Goal: Task Accomplishment & Management: Manage account settings

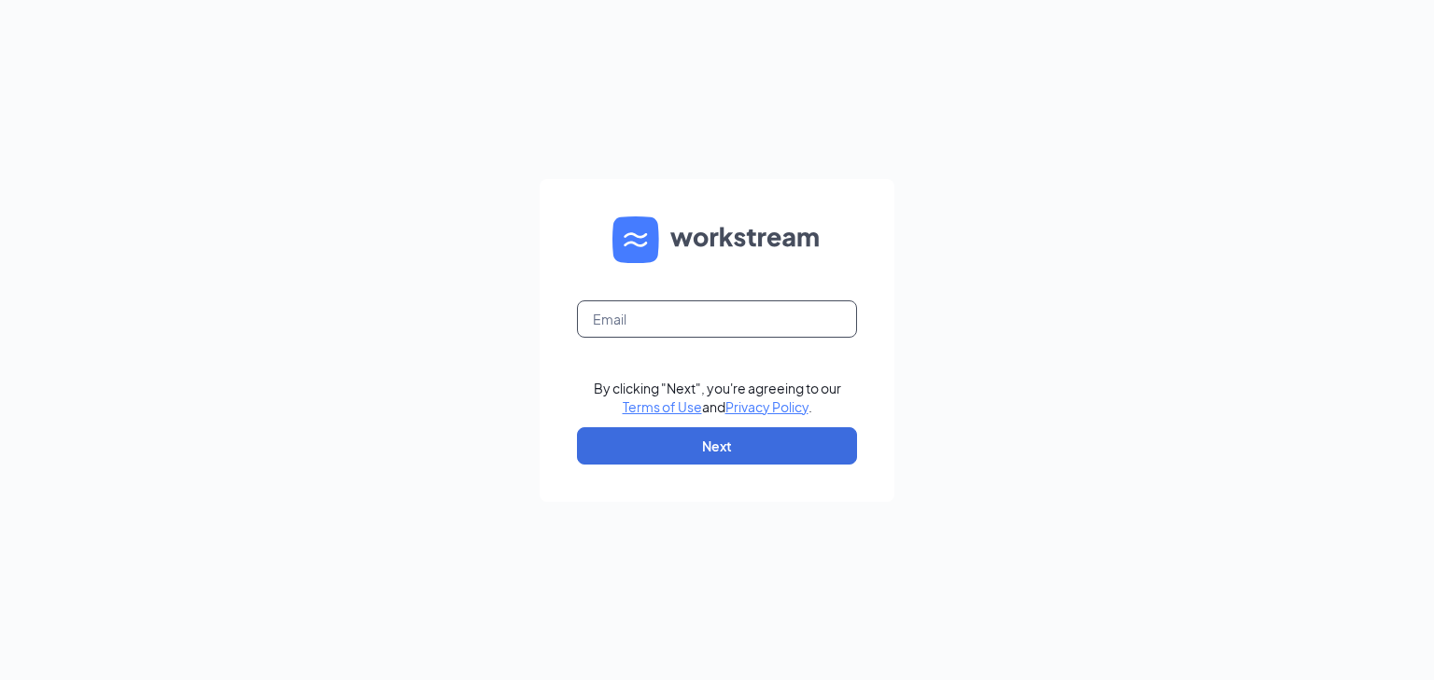
click at [672, 321] on input "text" at bounding box center [717, 319] width 280 height 37
type input "corbyd2016@gmail.com"
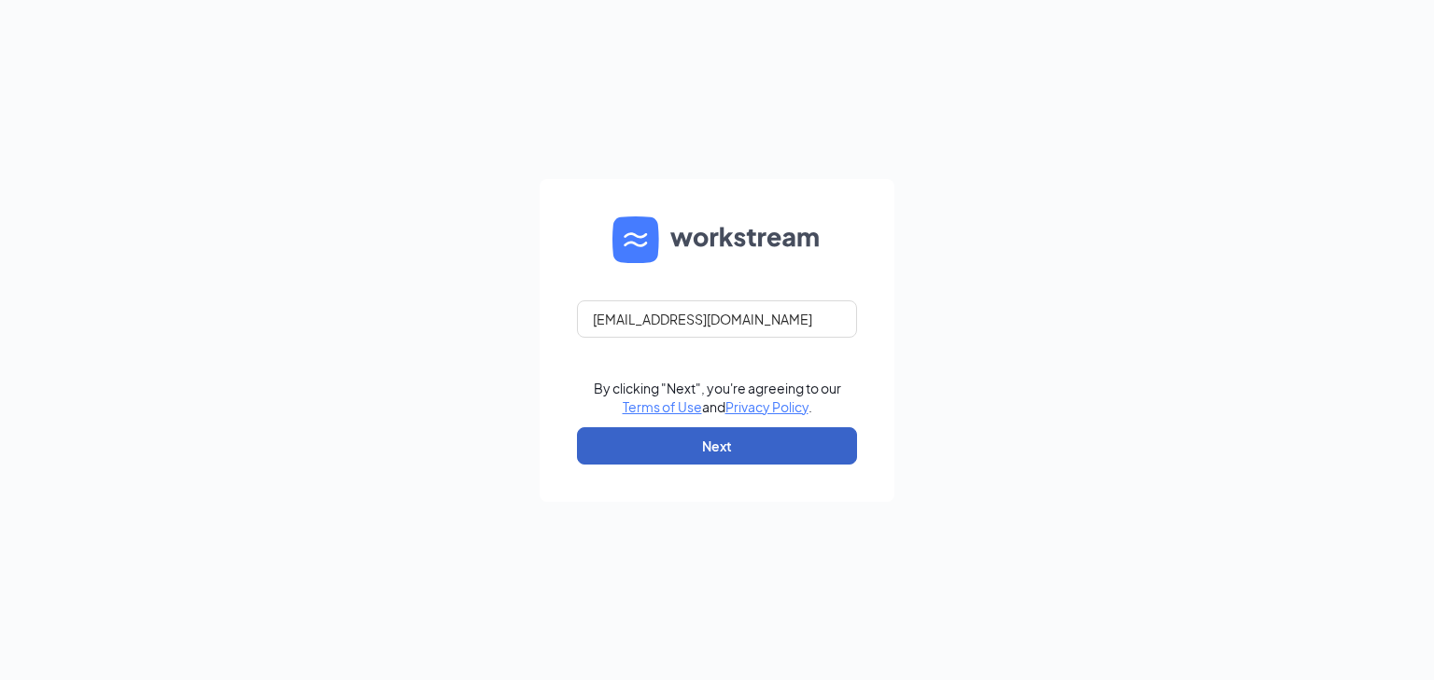
click at [769, 446] on button "Next" at bounding box center [717, 446] width 280 height 37
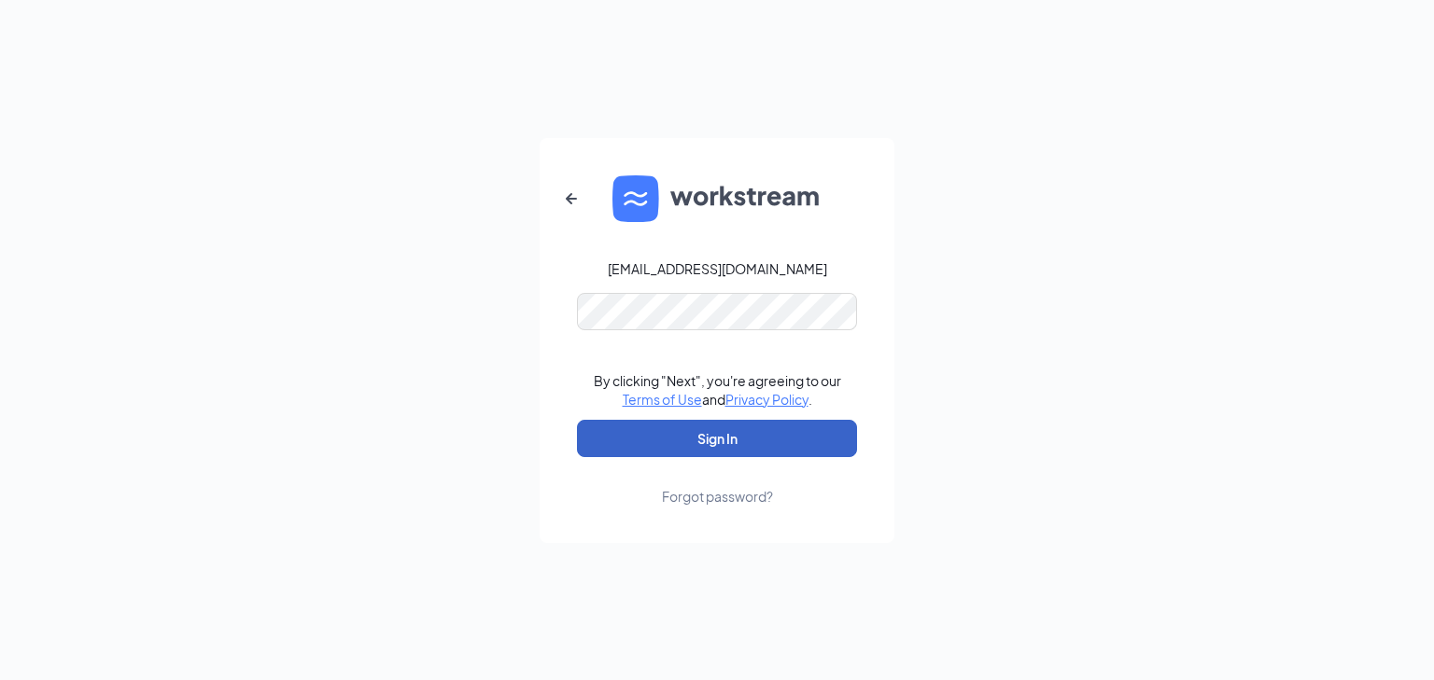
click at [810, 435] on button "Sign In" at bounding box center [717, 438] width 280 height 37
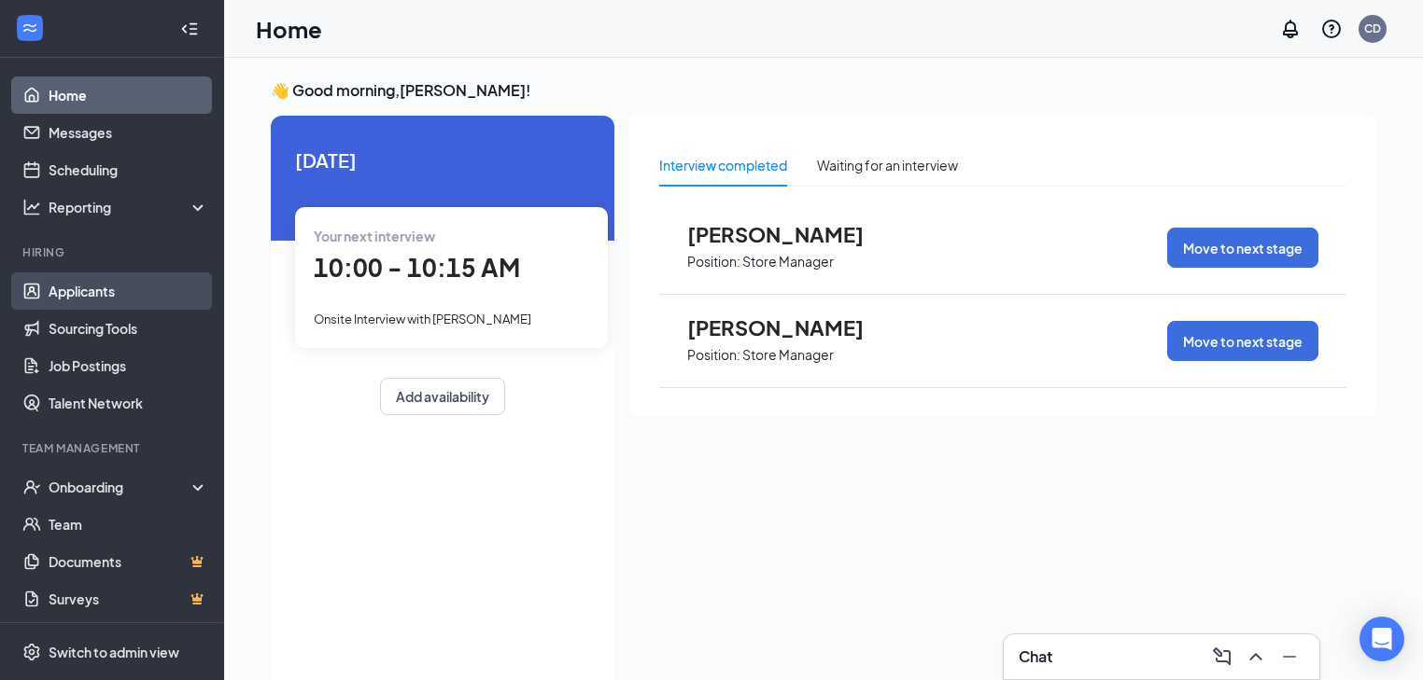
click at [74, 283] on link "Applicants" at bounding box center [129, 291] width 160 height 37
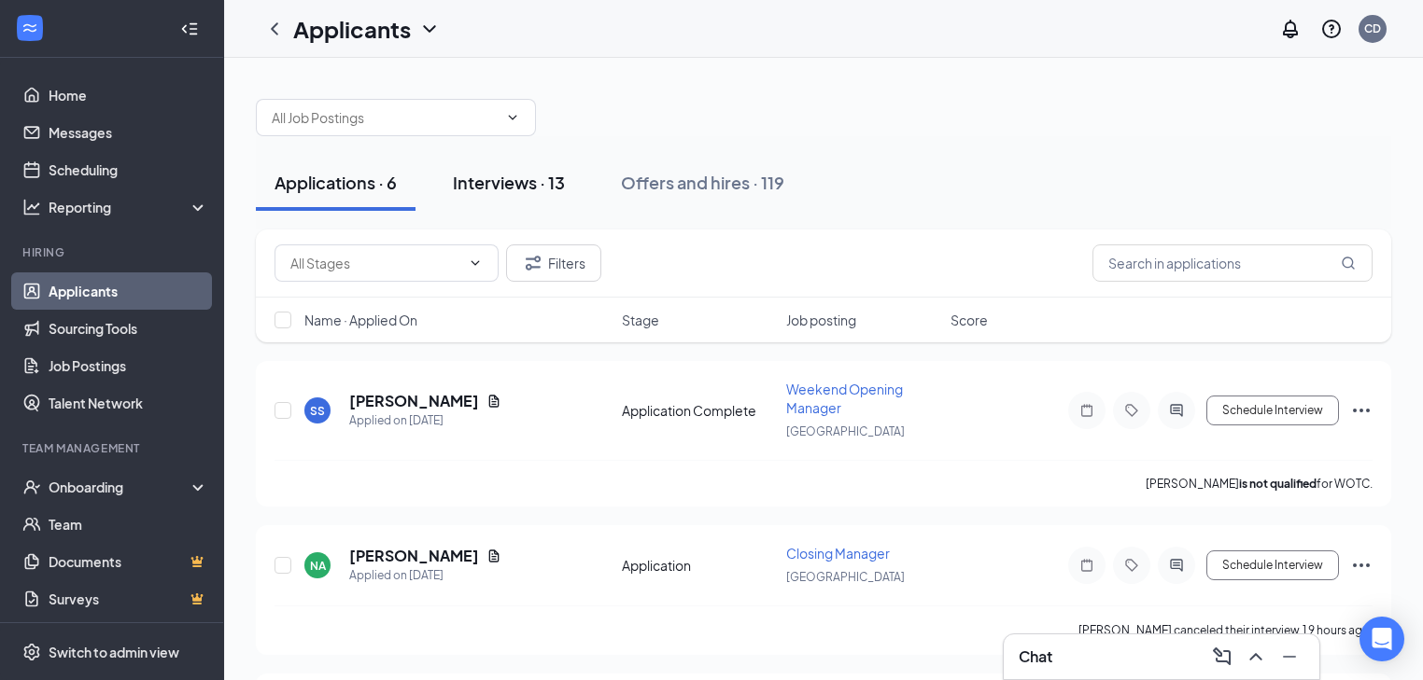
click at [504, 182] on div "Interviews · 13" at bounding box center [509, 182] width 112 height 23
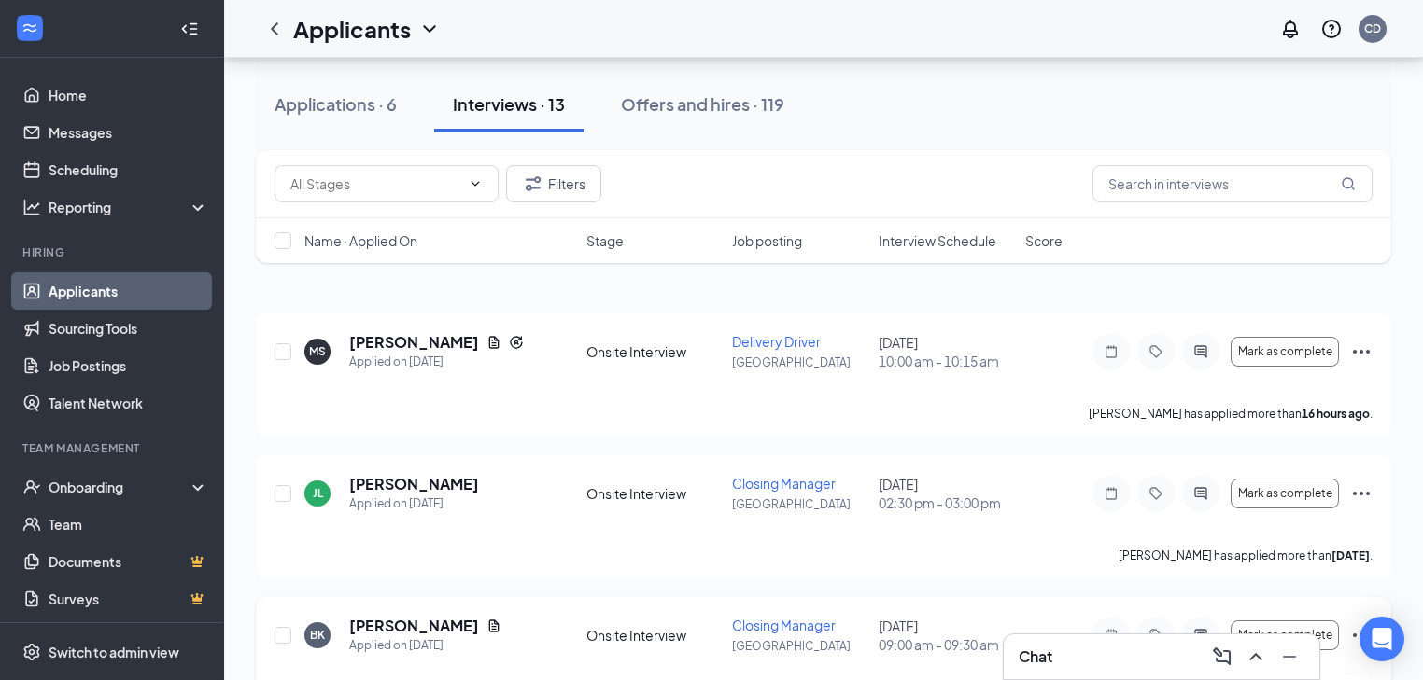
scroll to position [299, 0]
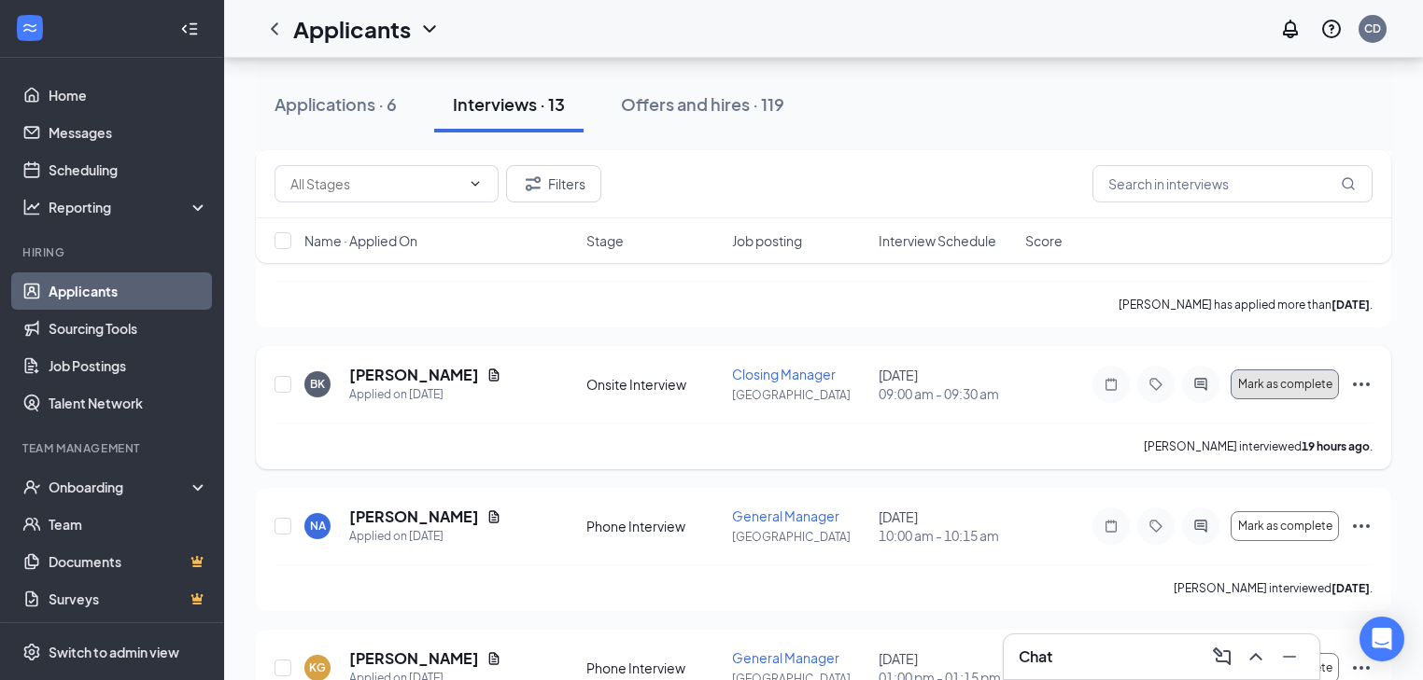
click at [1286, 391] on button "Mark as complete" at bounding box center [1284, 385] width 108 height 30
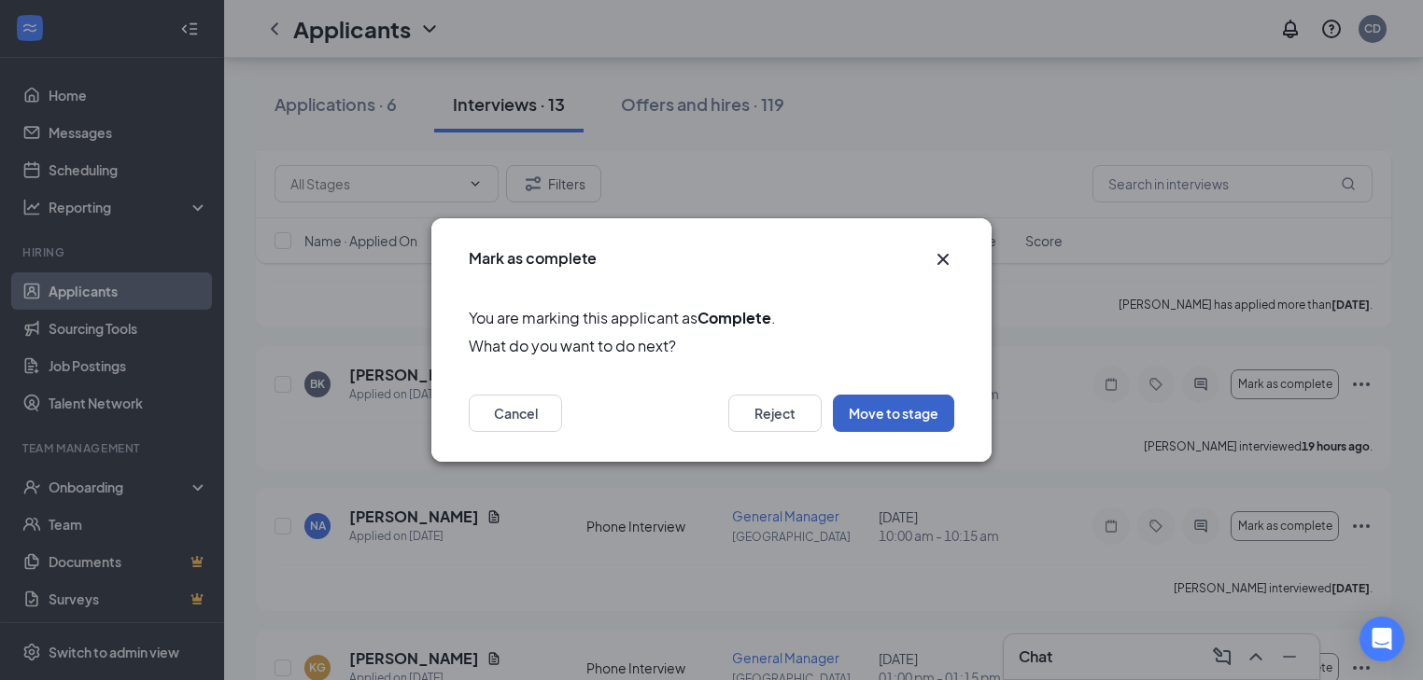
click at [858, 415] on button "Move to stage" at bounding box center [893, 413] width 121 height 37
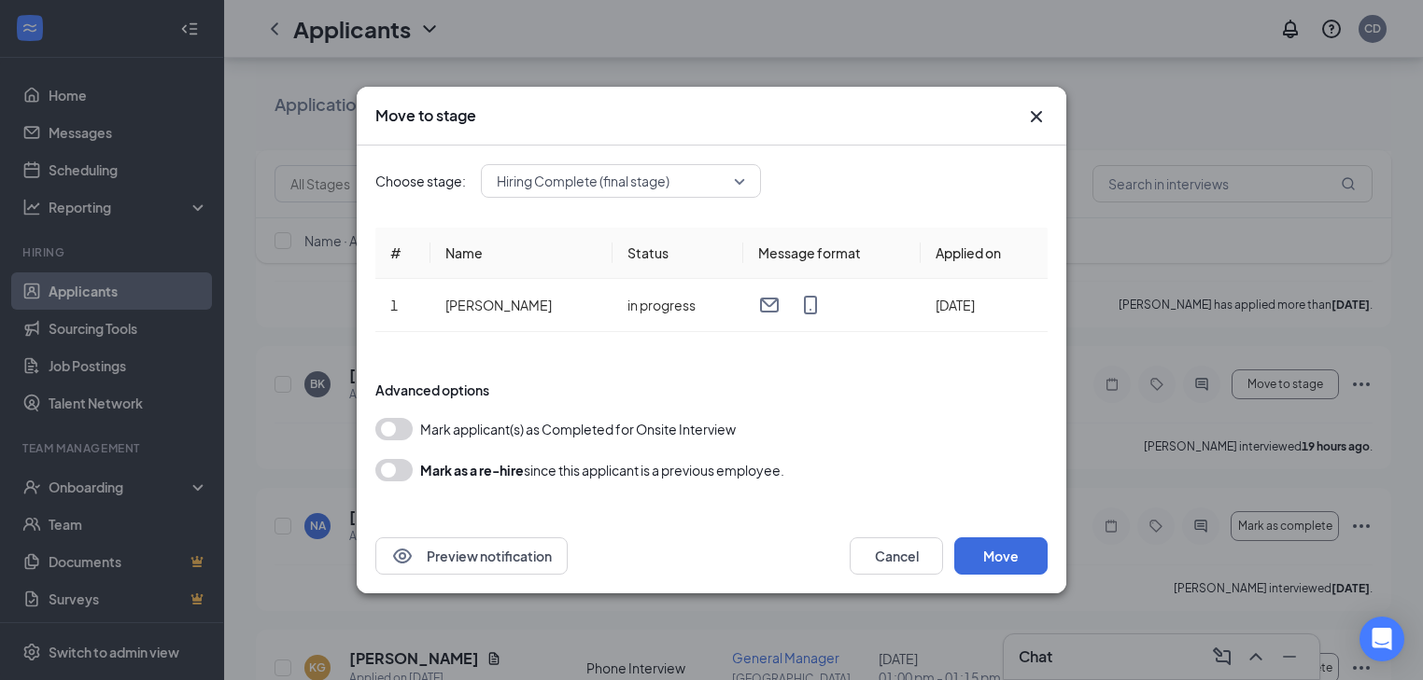
click at [401, 427] on button "button" at bounding box center [393, 429] width 37 height 22
click at [985, 546] on button "Move" at bounding box center [1000, 556] width 93 height 37
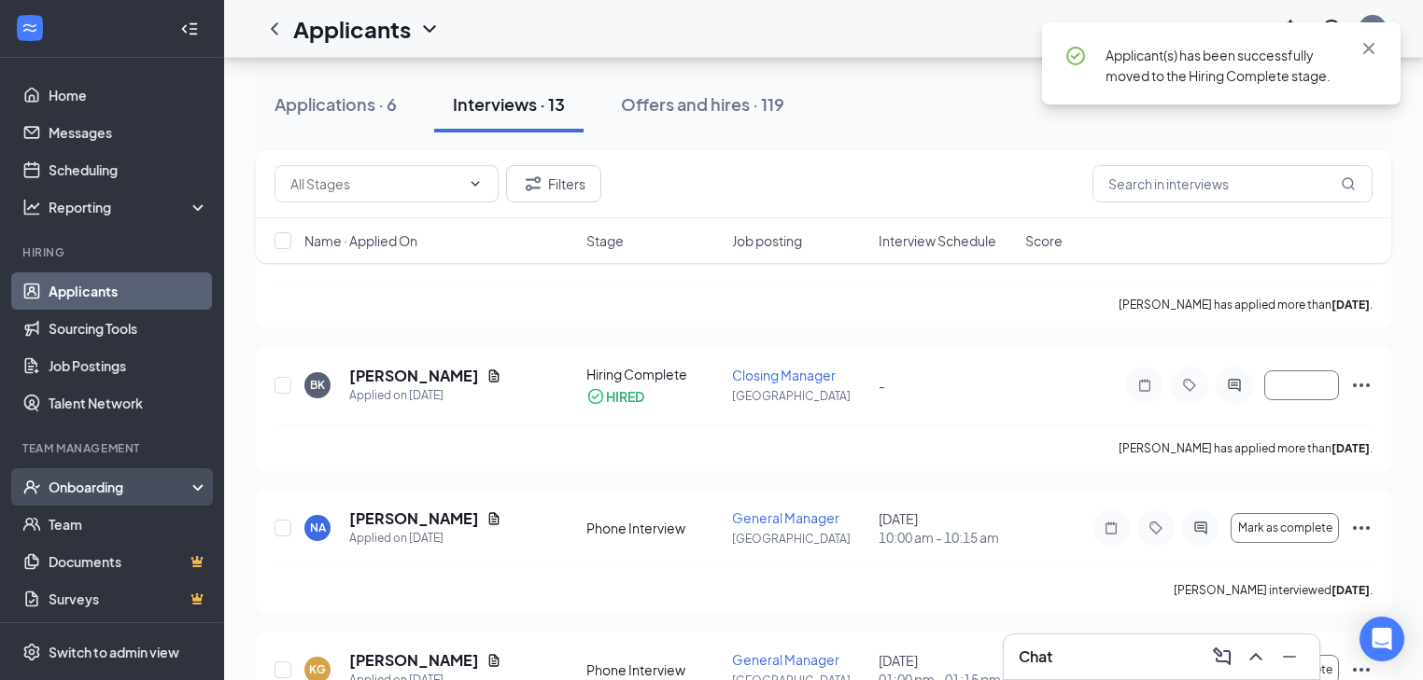
click at [91, 488] on div "Onboarding" at bounding box center [121, 487] width 144 height 19
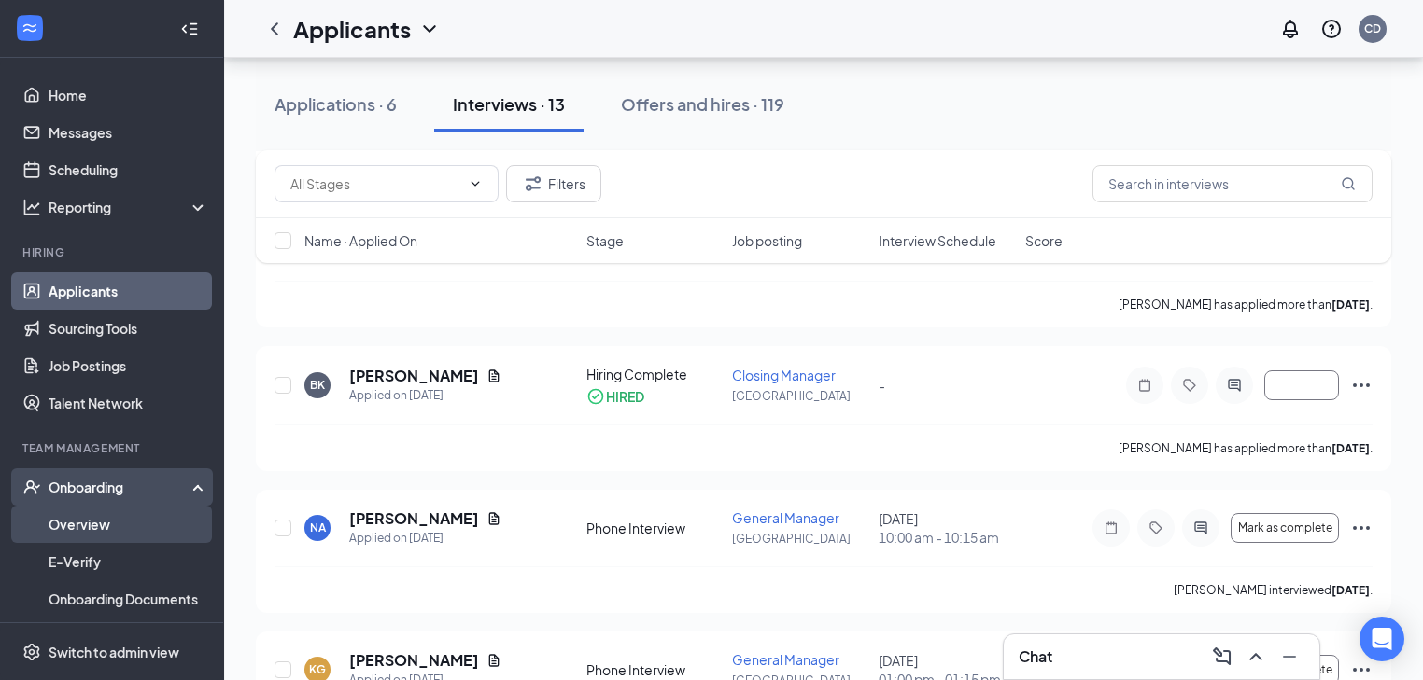
click at [71, 518] on link "Overview" at bounding box center [129, 524] width 160 height 37
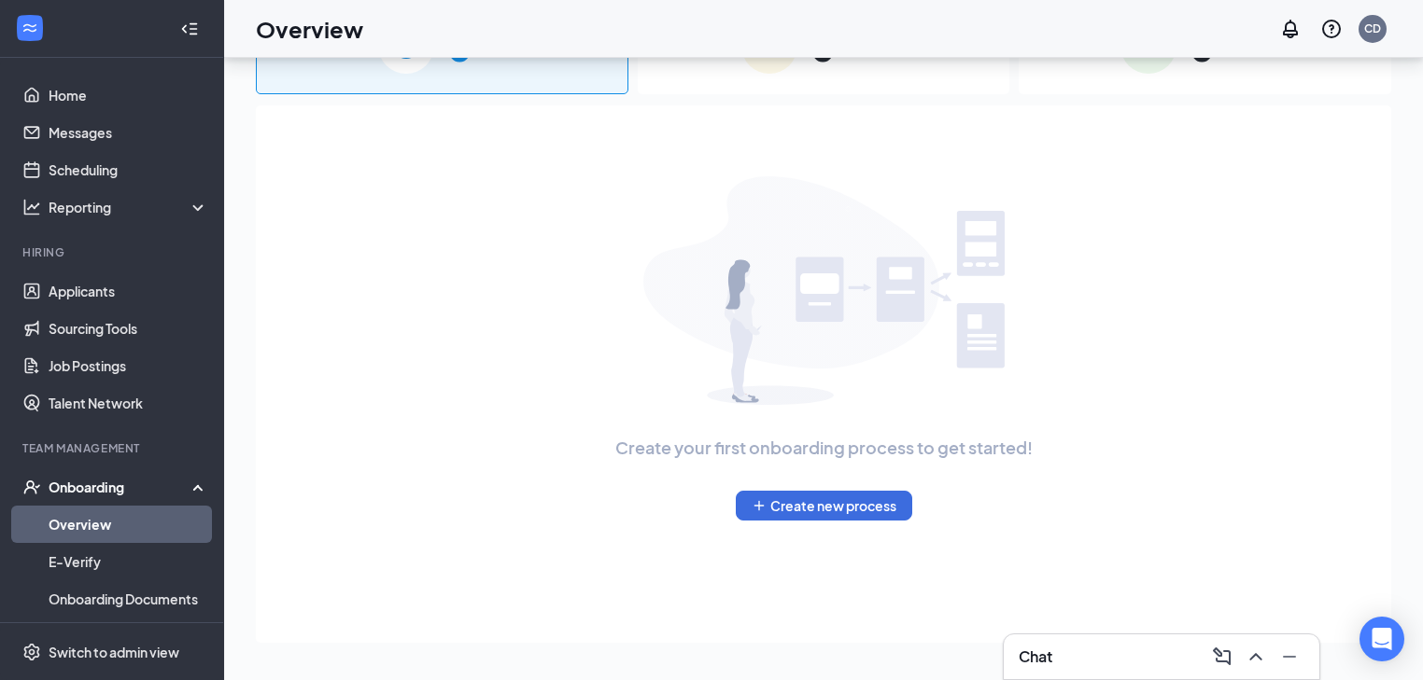
scroll to position [84, 0]
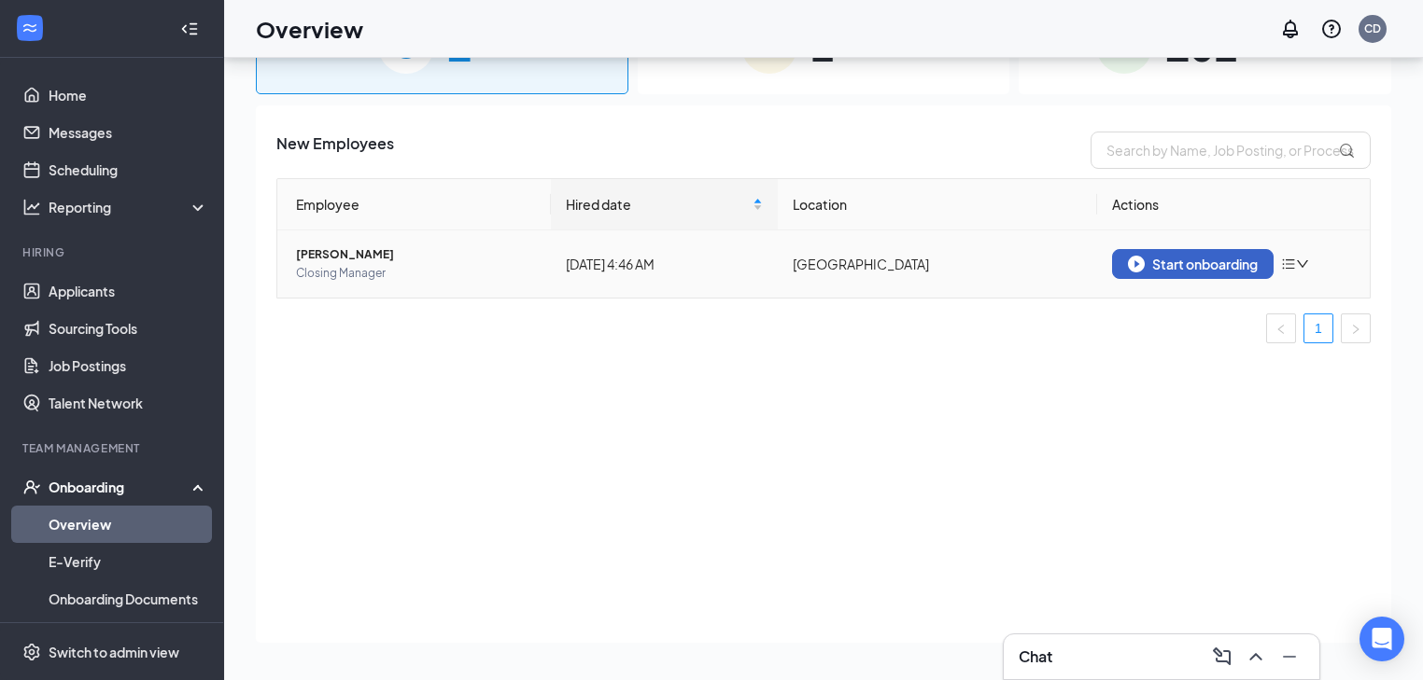
click at [1202, 261] on div "Start onboarding" at bounding box center [1193, 264] width 130 height 17
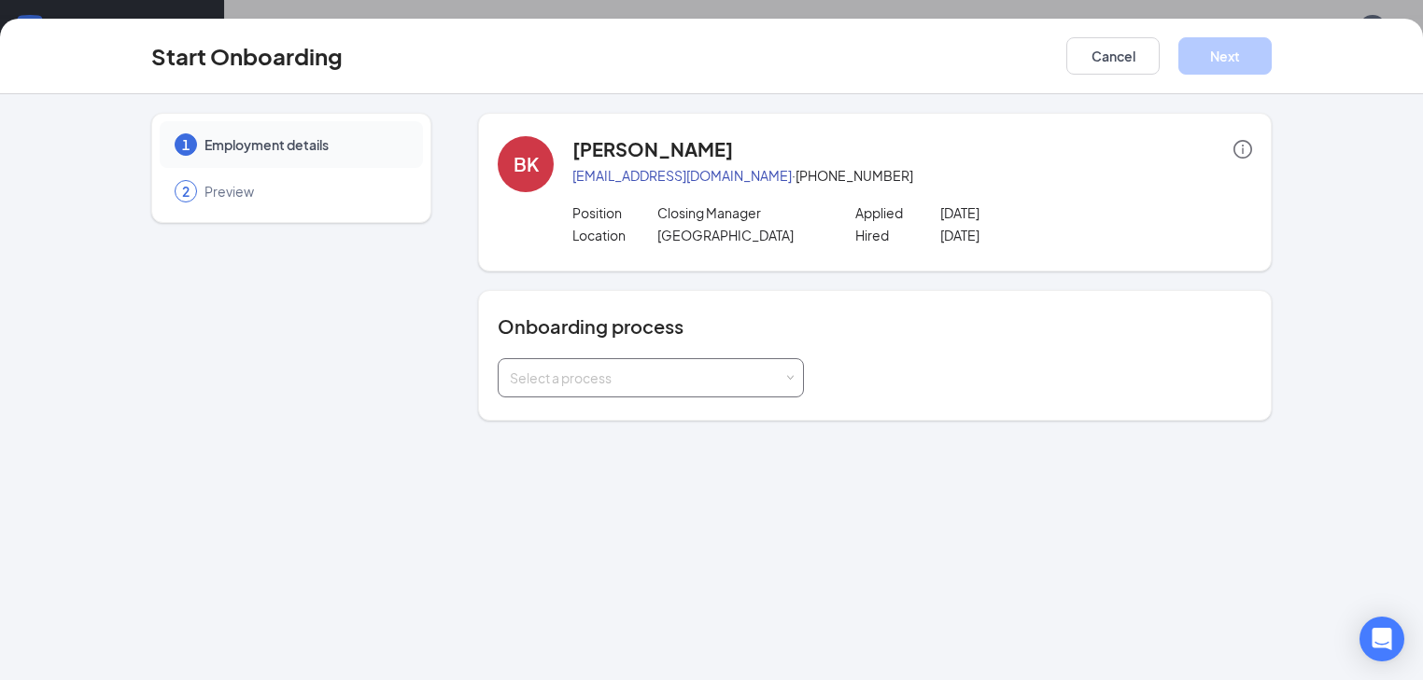
click at [668, 386] on div "Select a process" at bounding box center [647, 378] width 274 height 19
click at [515, 447] on span "JSB VENTURES LLC" at bounding box center [514, 450] width 117 height 17
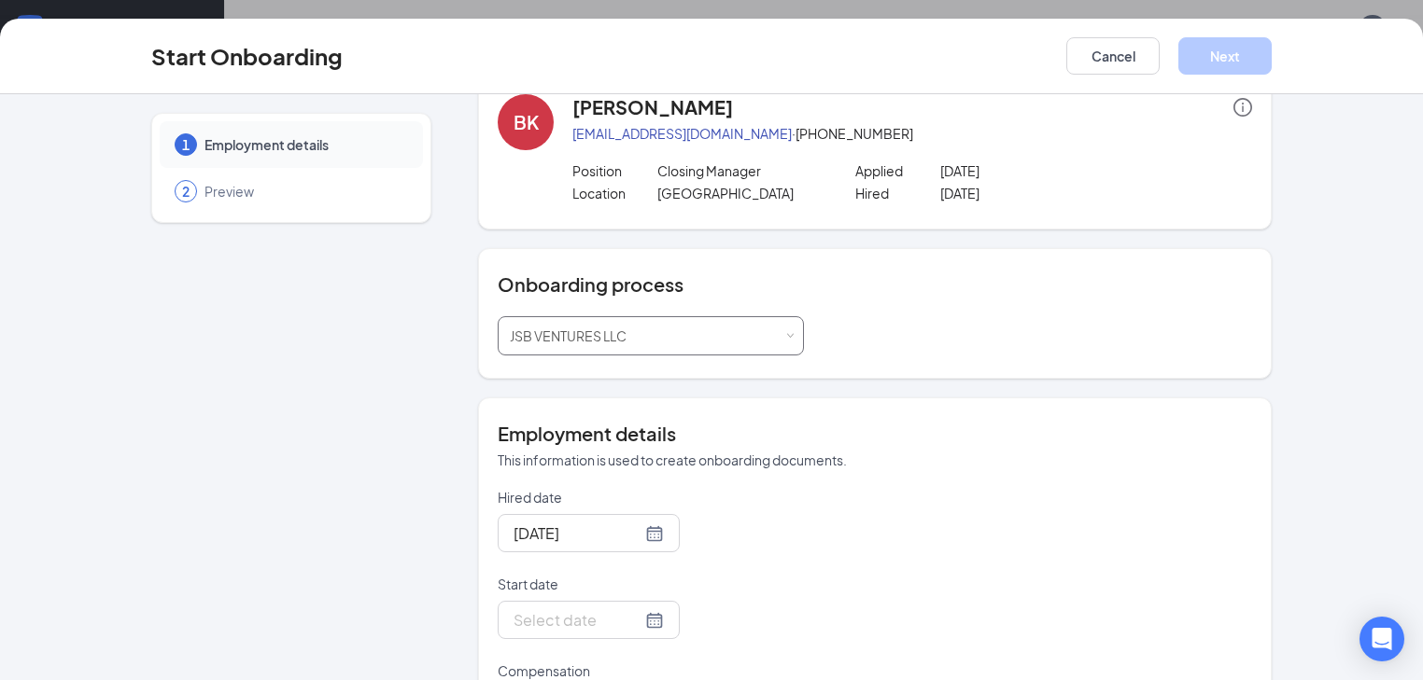
scroll to position [129, 0]
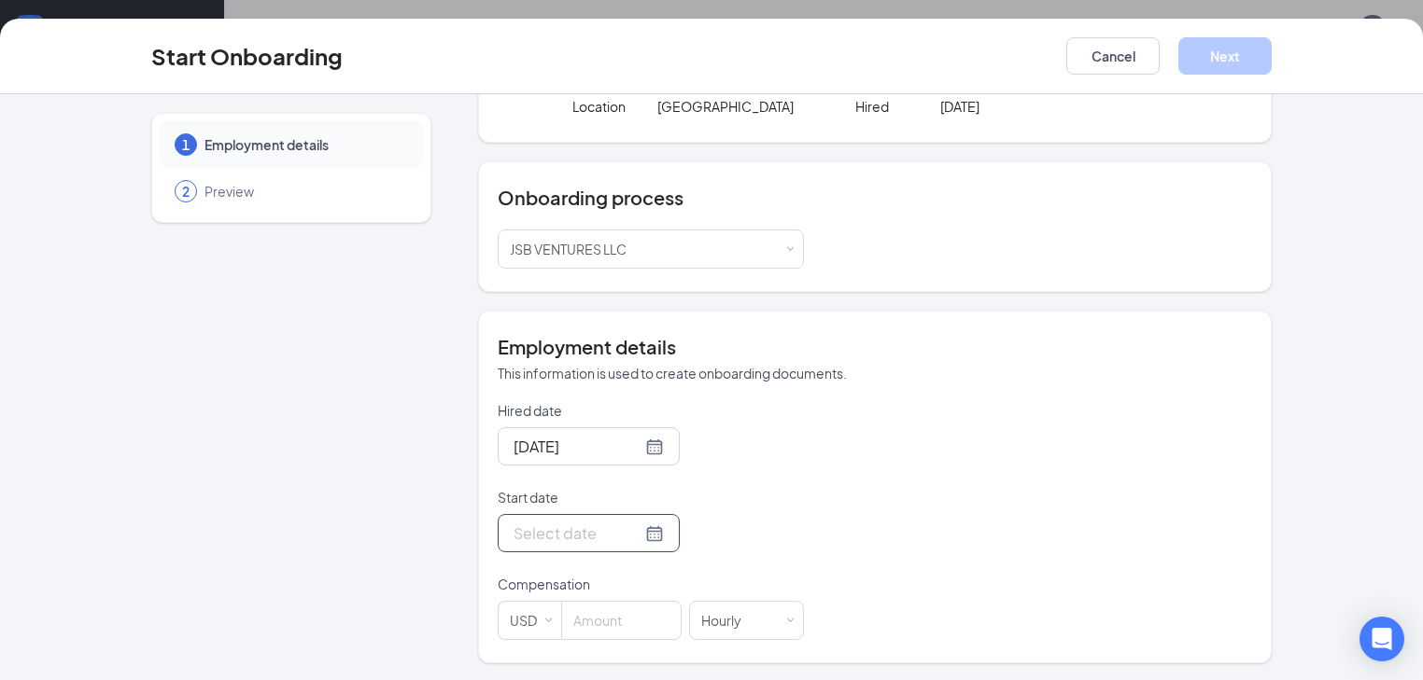
click at [588, 530] on div at bounding box center [588, 533] width 150 height 23
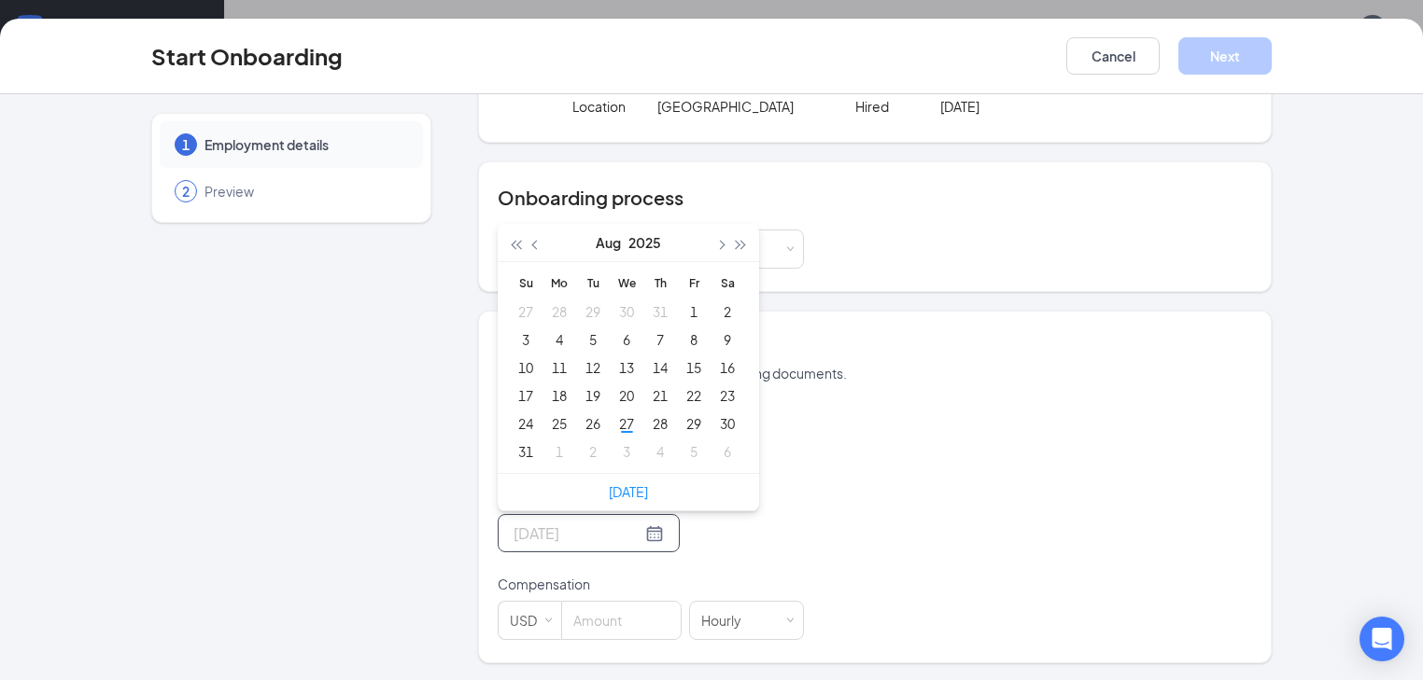
type input "[DATE]"
click at [615, 422] on div "27" at bounding box center [626, 424] width 22 height 22
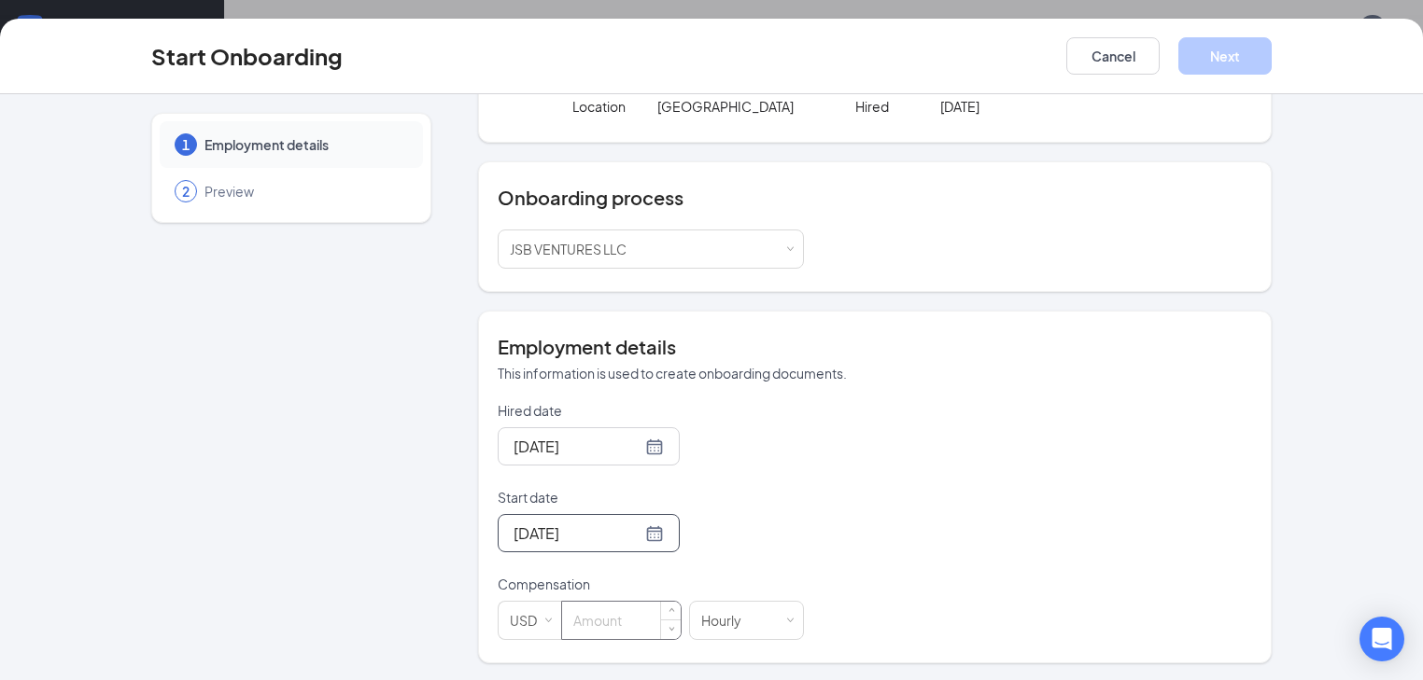
click at [575, 614] on input at bounding box center [621, 620] width 119 height 37
type input "12"
click at [1271, 57] on button "Next" at bounding box center [1224, 55] width 93 height 37
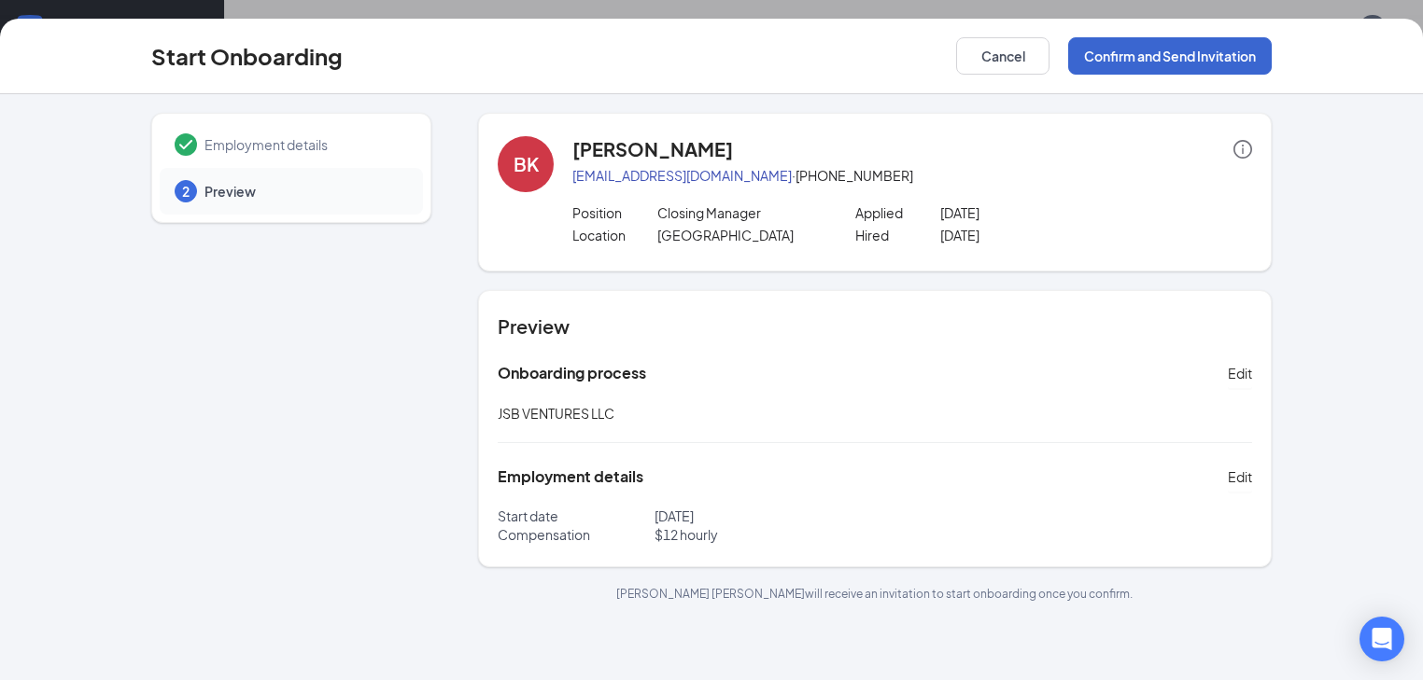
scroll to position [0, 0]
click at [1254, 59] on button "Confirm and Send Invitation" at bounding box center [1169, 55] width 203 height 37
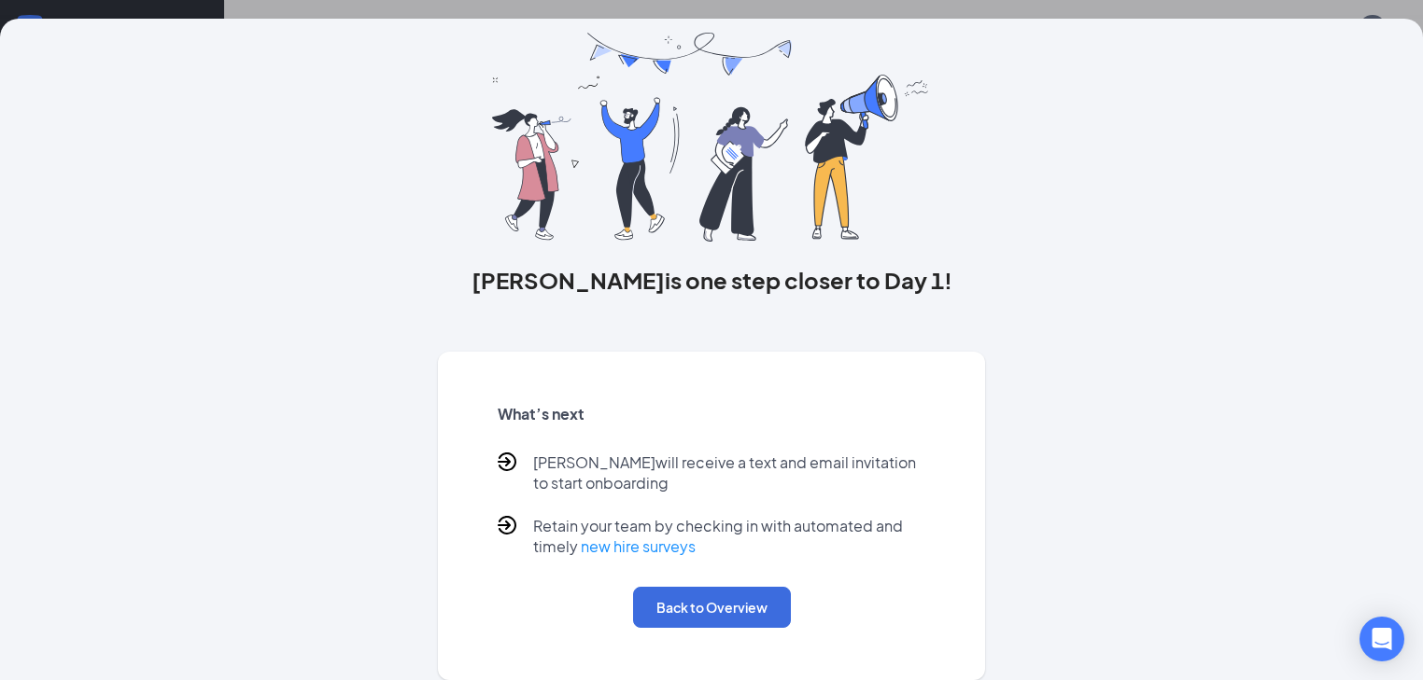
scroll to position [82, 0]
click at [649, 601] on button "Back to Overview" at bounding box center [712, 607] width 158 height 41
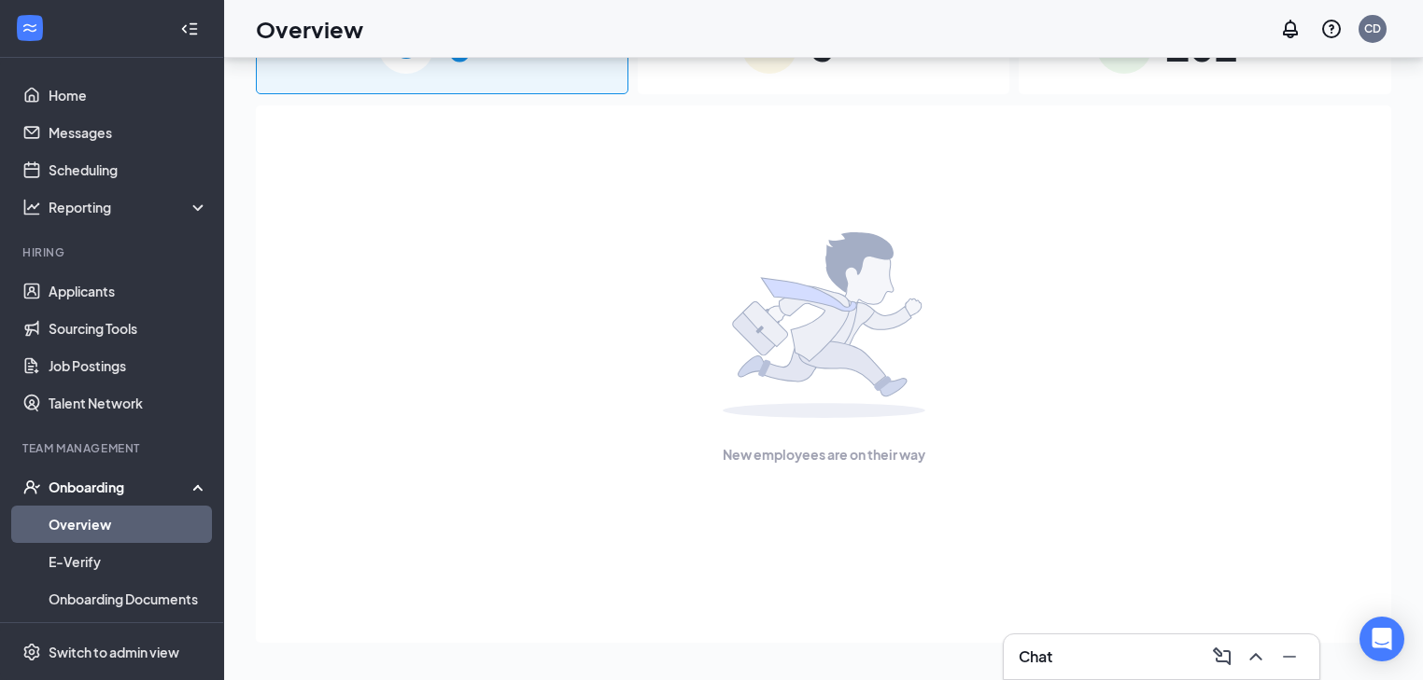
click at [70, 488] on div "Onboarding" at bounding box center [121, 487] width 144 height 19
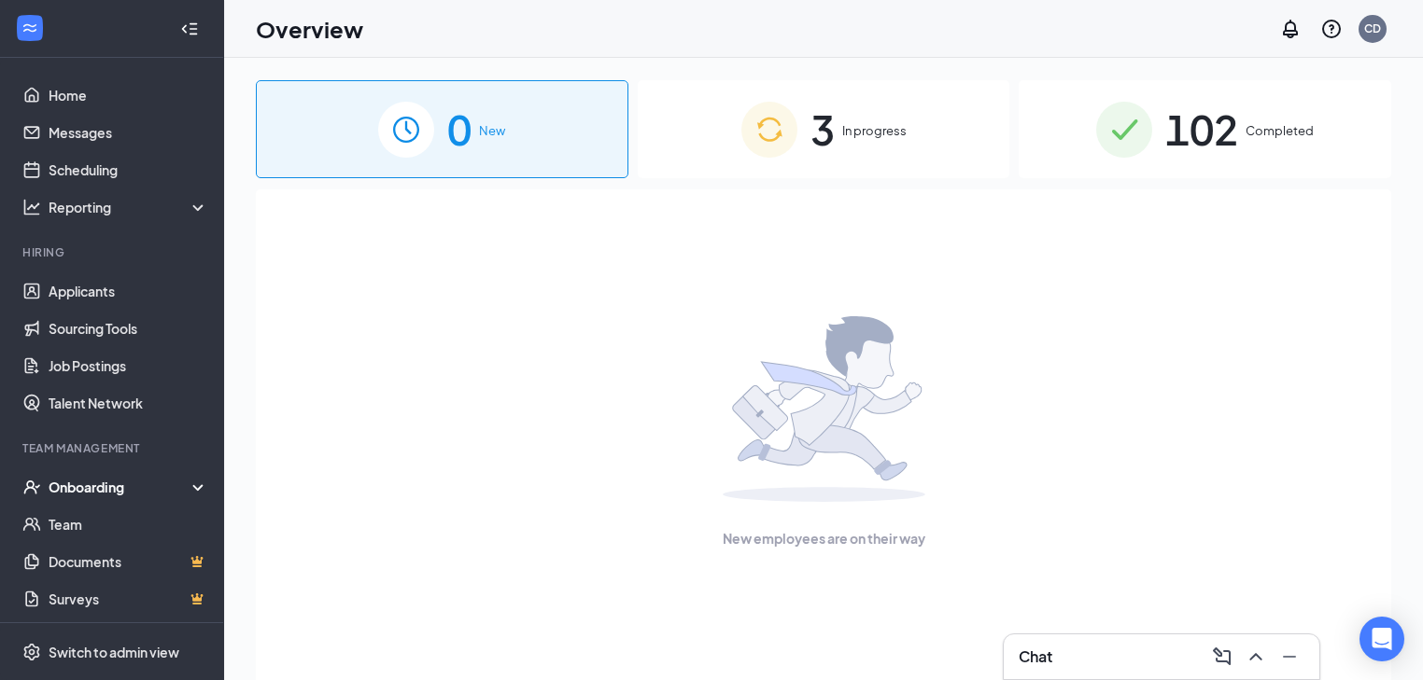
click at [826, 134] on span "3" at bounding box center [822, 129] width 24 height 64
